Goal: Task Accomplishment & Management: Use online tool/utility

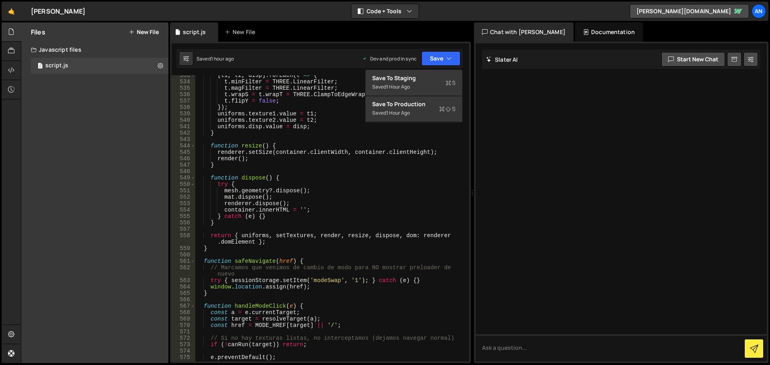
scroll to position [3609, 0]
click at [308, 161] on div "[ t1 , t2 , disp ] . forEach ( t => { t . minFilter = THREE . LinearFilter ; t …" at bounding box center [330, 221] width 271 height 299
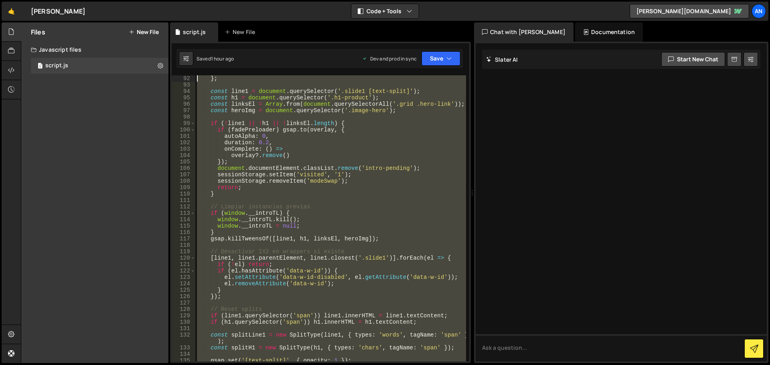
scroll to position [0, 0]
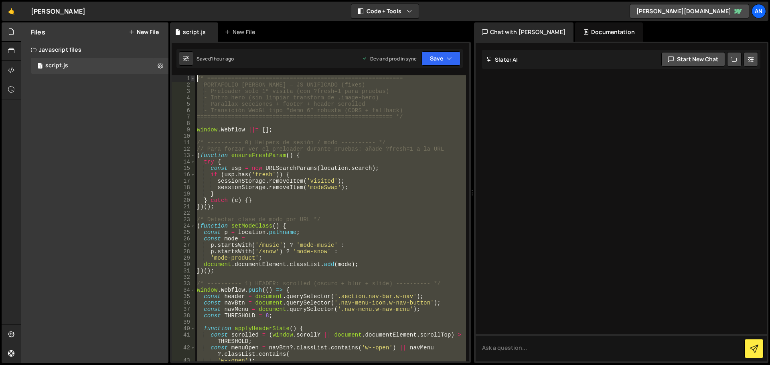
drag, startPoint x: 229, startPoint y: 230, endPoint x: 195, endPoint y: 77, distance: 157.0
click at [195, 77] on div "render(); 1 2 3 4 5 6 7 8 9 10 11 12 13 14 15 16 17 18 19 20 21 22 23 24 25 26 …" at bounding box center [321, 218] width 298 height 286
type textarea "/* ========================================================= PORTAFOLIO [PERSON…"
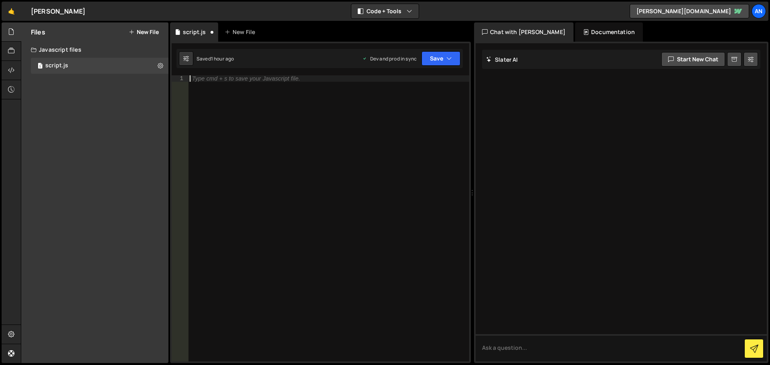
paste textarea "});"
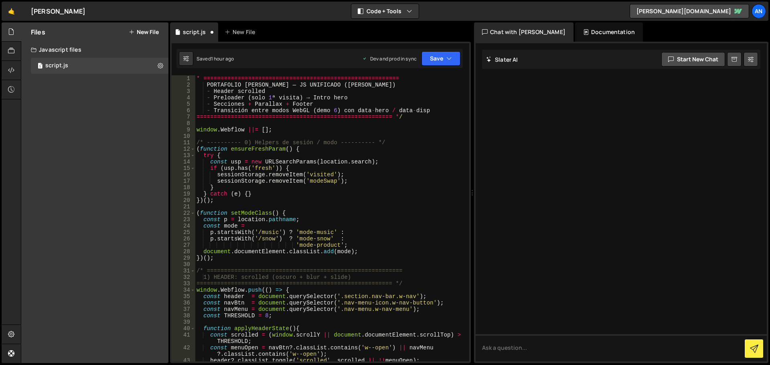
click at [237, 116] on div "* ========================================================= PORTAFOLIO [PERSON_…" at bounding box center [330, 224] width 271 height 299
click at [439, 56] on button "Save" at bounding box center [441, 58] width 39 height 14
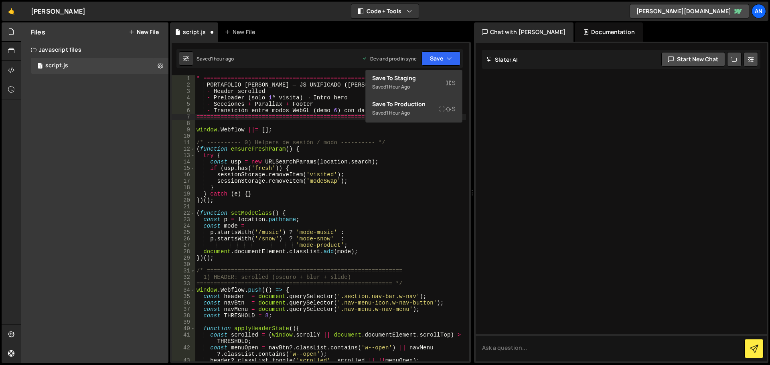
click at [265, 101] on div "* ========================================================= PORTAFOLIO [PERSON_…" at bounding box center [330, 224] width 271 height 299
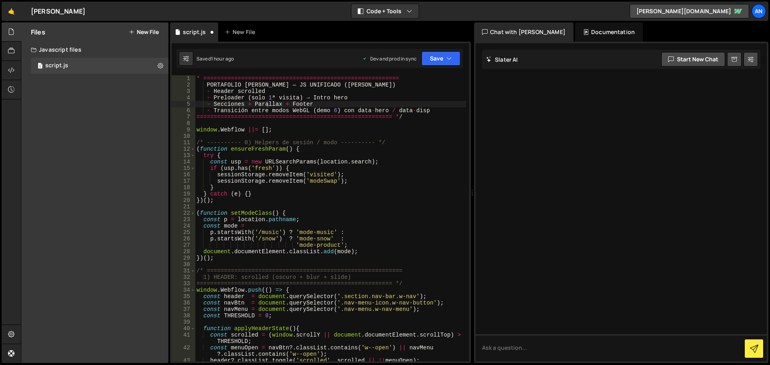
click at [198, 79] on div "* ========================================================= PORTAFOLIO [PERSON_…" at bounding box center [330, 224] width 271 height 299
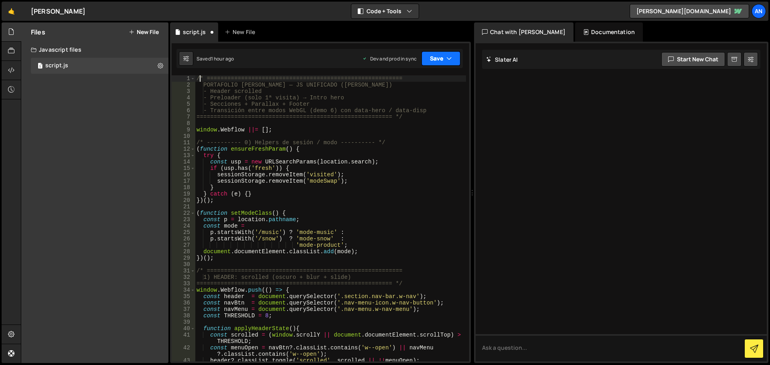
type textarea "/* ========================================================="
click at [422, 58] on button "Save" at bounding box center [441, 58] width 39 height 14
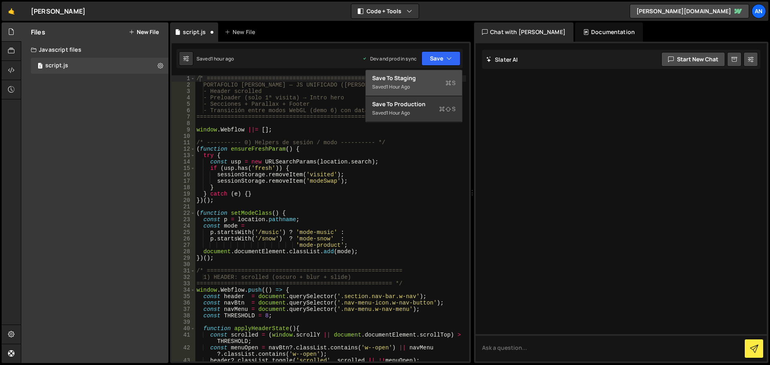
click at [424, 79] on div "Save to Staging S" at bounding box center [413, 78] width 83 height 8
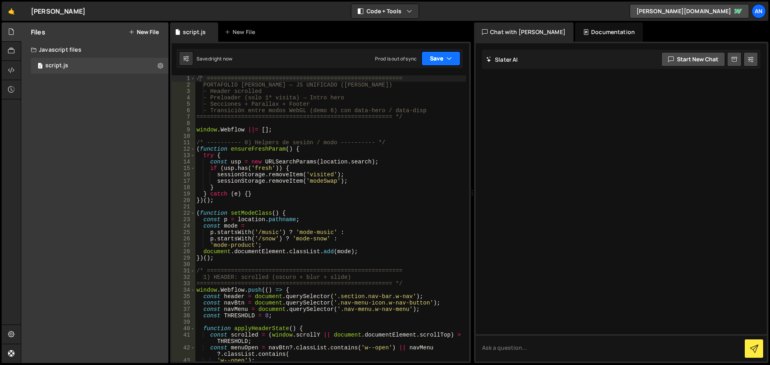
click at [438, 55] on button "Save" at bounding box center [441, 58] width 39 height 14
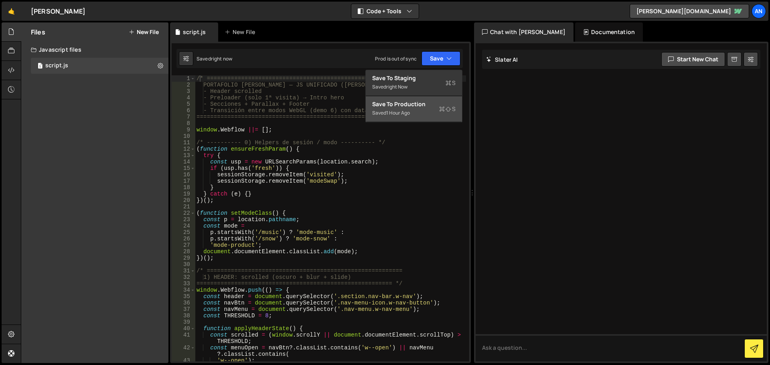
click at [418, 112] on div "Saved 1 hour ago" at bounding box center [413, 113] width 83 height 10
